Goal: Obtain resource: Obtain resource

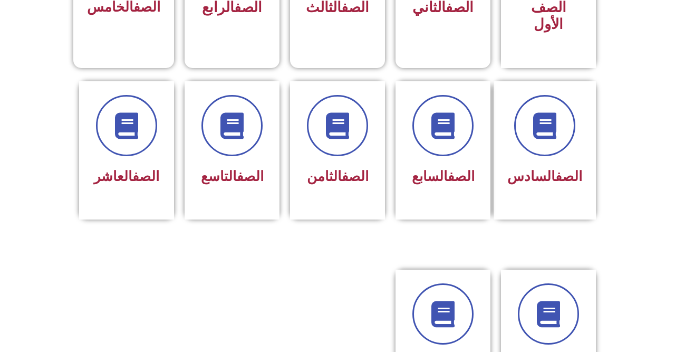
scroll to position [392, 0]
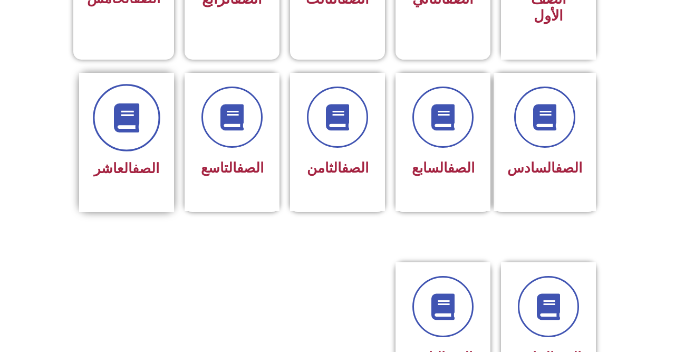
click at [131, 103] on icon at bounding box center [126, 117] width 29 height 29
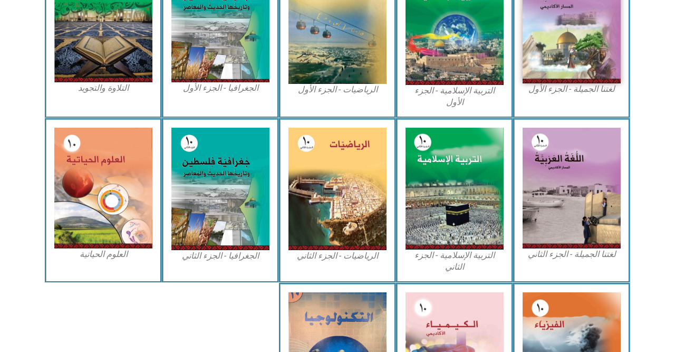
scroll to position [382, 0]
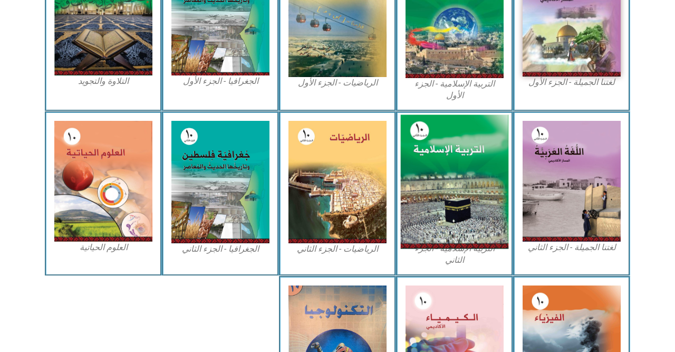
click at [472, 167] on img at bounding box center [455, 181] width 108 height 134
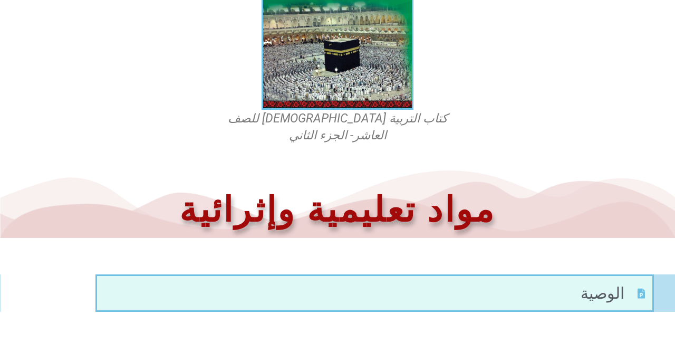
scroll to position [398, 0]
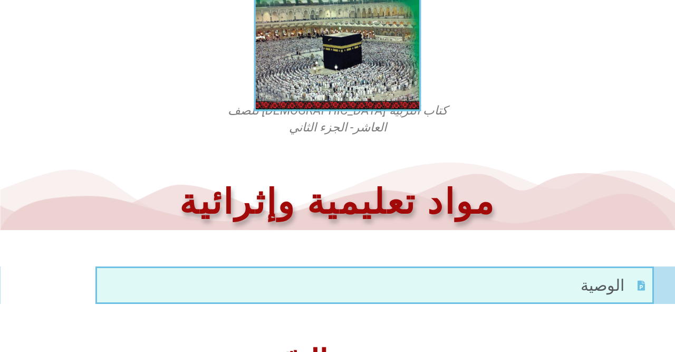
click at [335, 51] on img at bounding box center [337, 8] width 167 height 207
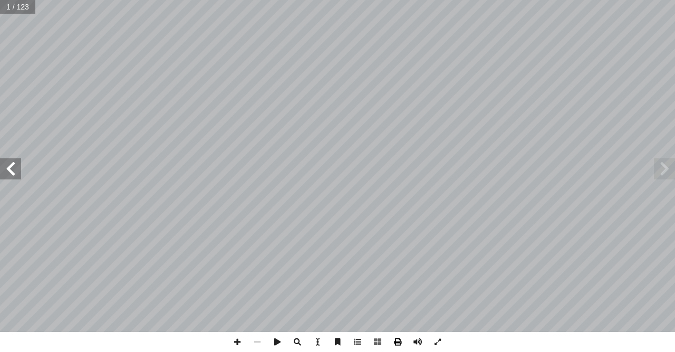
click at [401, 344] on span at bounding box center [398, 342] width 20 height 20
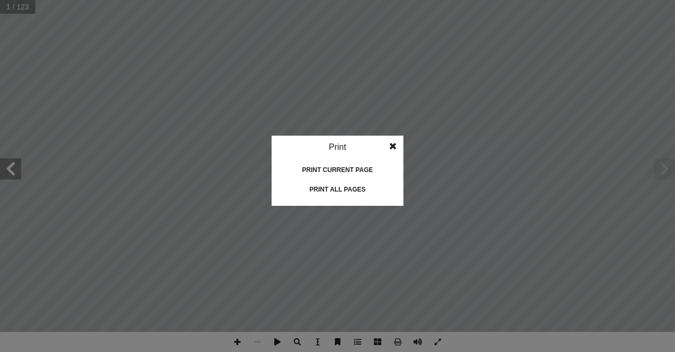
click at [349, 188] on div "Print all pages" at bounding box center [338, 189] width 106 height 17
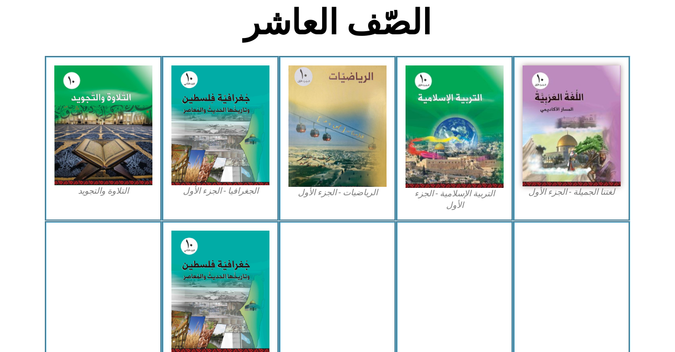
scroll to position [271, 0]
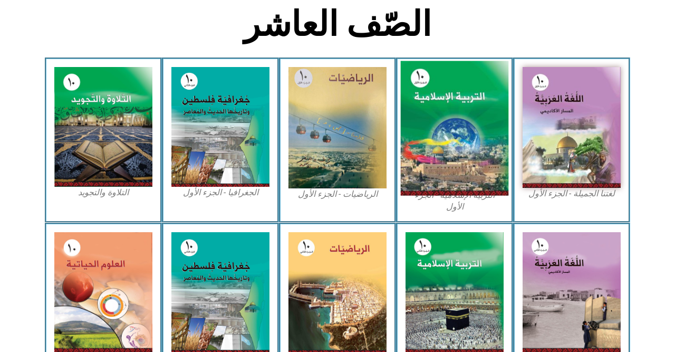
click at [451, 124] on img at bounding box center [455, 128] width 108 height 135
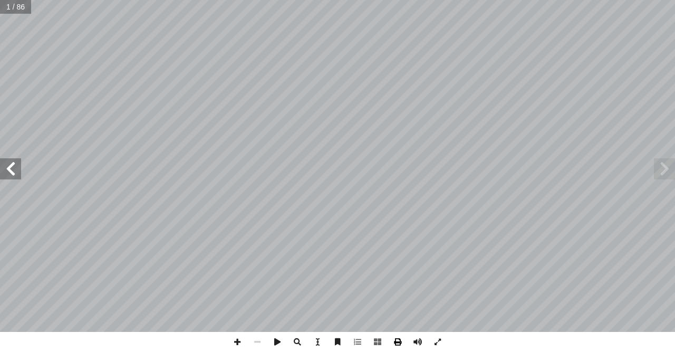
click at [395, 342] on span at bounding box center [398, 342] width 20 height 20
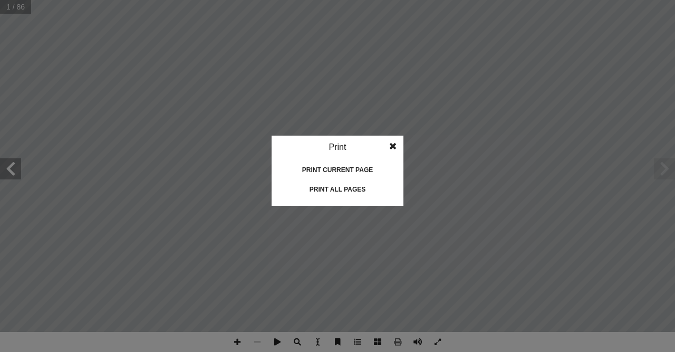
click at [334, 187] on div "Print all pages" at bounding box center [338, 189] width 106 height 17
